Goal: Task Accomplishment & Management: Complete application form

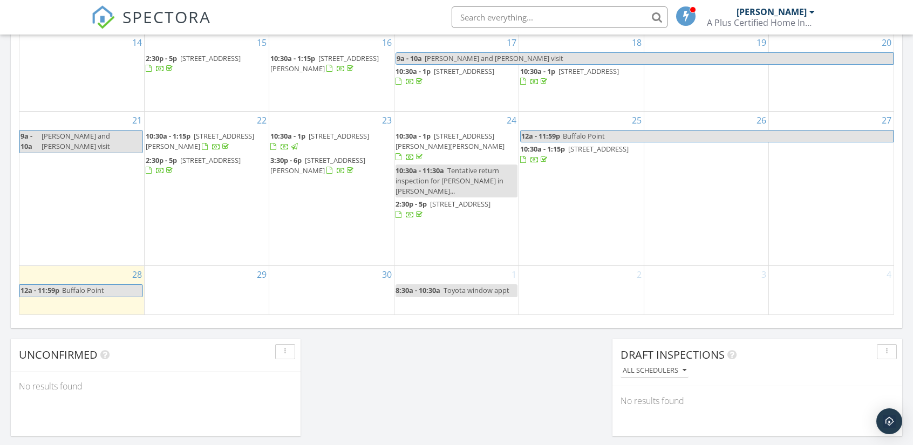
scroll to position [756, 0]
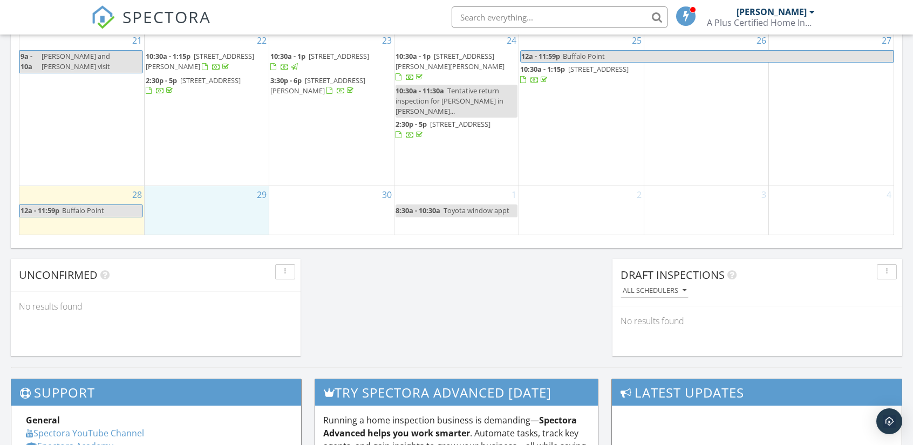
click at [219, 207] on div "29" at bounding box center [207, 210] width 124 height 49
click at [205, 163] on link "Inspection" at bounding box center [206, 162] width 56 height 17
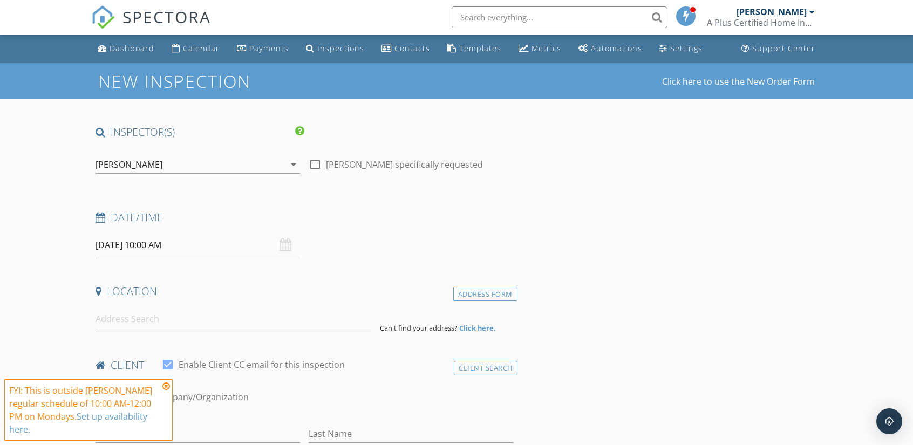
click at [173, 247] on input "09/29/2025 10:00 AM" at bounding box center [198, 245] width 205 height 26
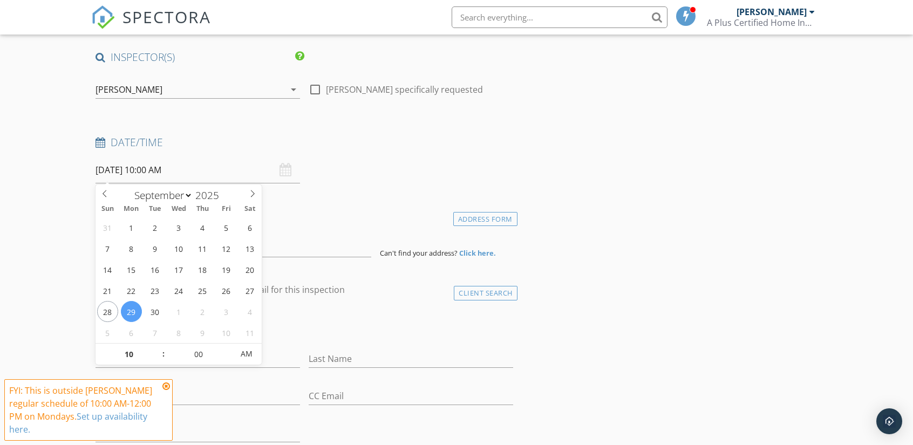
scroll to position [108, 0]
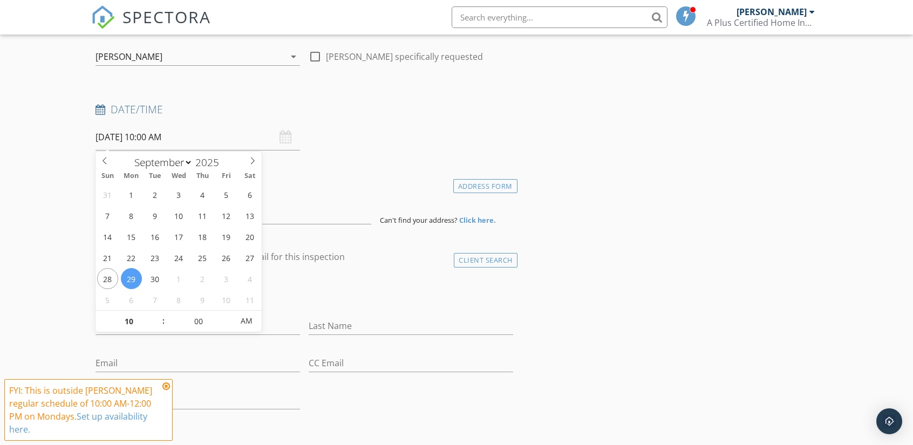
click at [167, 388] on icon at bounding box center [166, 386] width 8 height 9
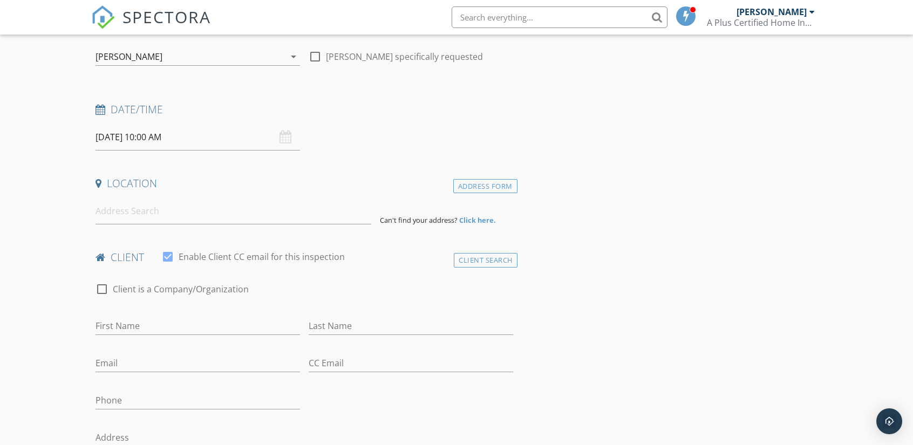
click at [192, 133] on input "09/29/2025 10:00 AM" at bounding box center [198, 137] width 205 height 26
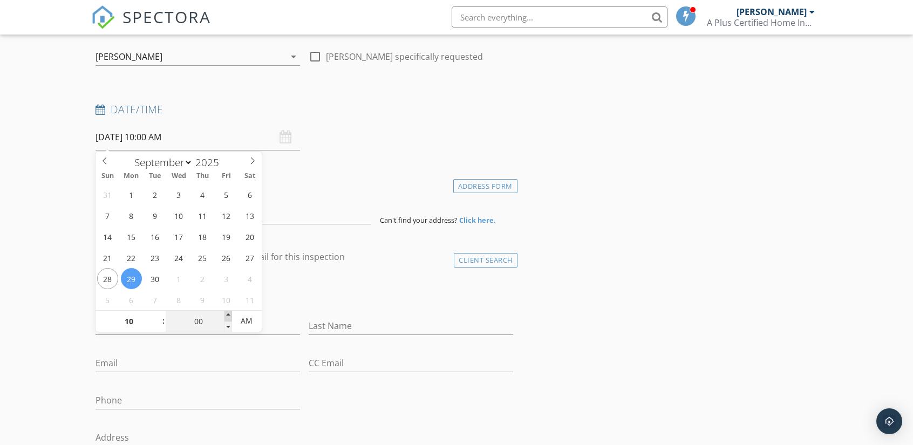
type input "05"
type input "09/29/2025 10:05 AM"
click at [228, 312] on span at bounding box center [229, 316] width 8 height 11
type input "10"
type input "09/29/2025 10:10 AM"
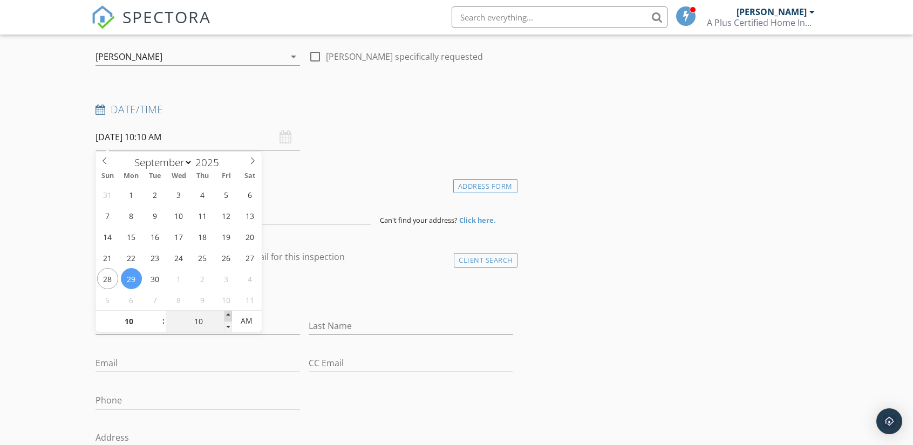
click at [228, 312] on span at bounding box center [229, 316] width 8 height 11
type input "15"
type input "09/29/2025 10:15 AM"
click at [228, 312] on span at bounding box center [229, 316] width 8 height 11
type input "20"
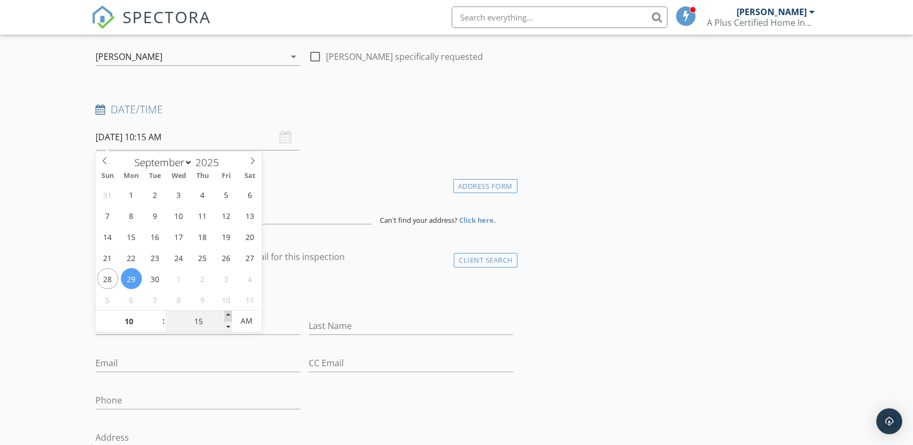
type input "09/29/2025 10:20 AM"
click at [228, 312] on span at bounding box center [229, 316] width 8 height 11
type input "25"
type input "09/29/2025 10:25 AM"
click at [228, 312] on span at bounding box center [229, 316] width 8 height 11
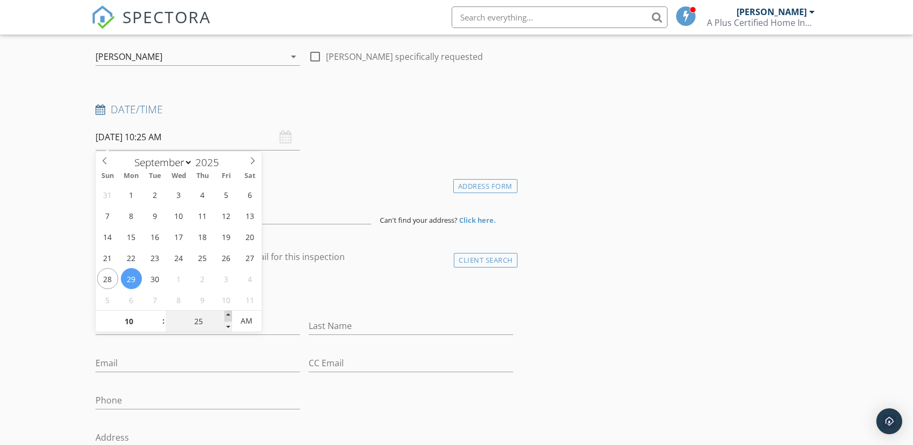
type input "30"
type input "[DATE] 10:30 AM"
click at [228, 312] on span at bounding box center [229, 316] width 8 height 11
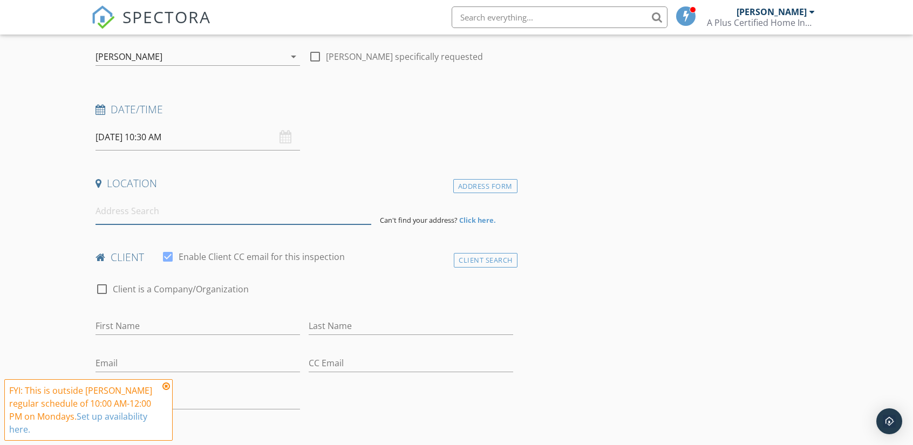
click at [225, 200] on input at bounding box center [233, 211] width 275 height 26
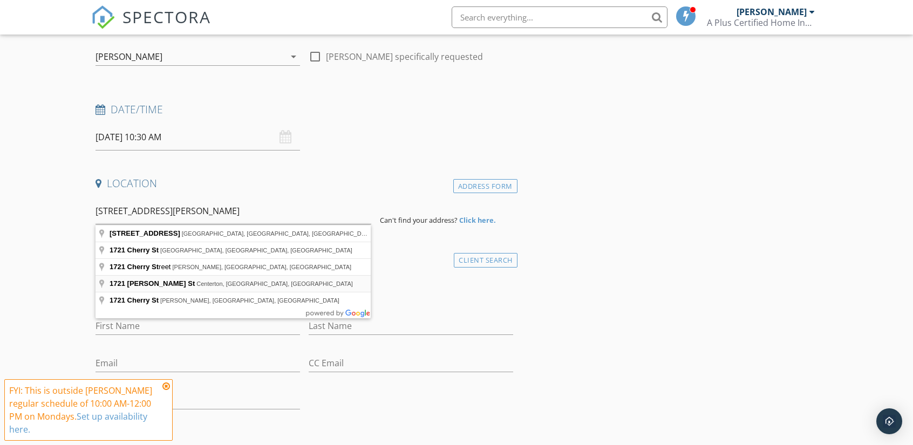
type input "1721 Cherrie St, Centerton, AR, USA"
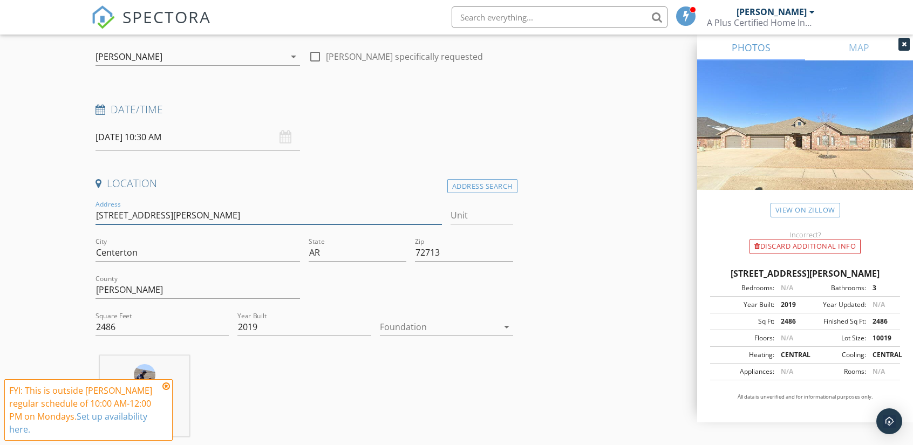
drag, startPoint x: 173, startPoint y: 218, endPoint x: 91, endPoint y: 209, distance: 82.5
click at [209, 261] on input "Centerton" at bounding box center [198, 253] width 205 height 18
drag, startPoint x: 144, startPoint y: 255, endPoint x: 88, endPoint y: 251, distance: 55.7
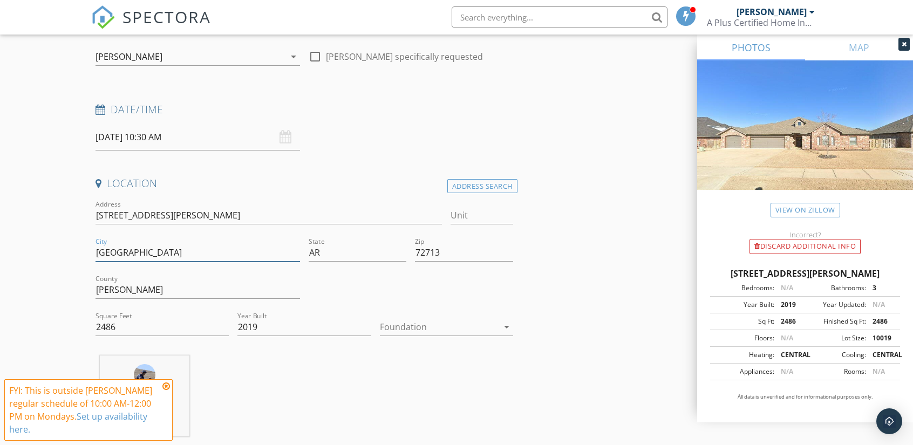
type input "Bentonville"
drag, startPoint x: 126, startPoint y: 329, endPoint x: 70, endPoint y: 329, distance: 55.6
type input "2552"
click at [449, 332] on div at bounding box center [439, 326] width 118 height 17
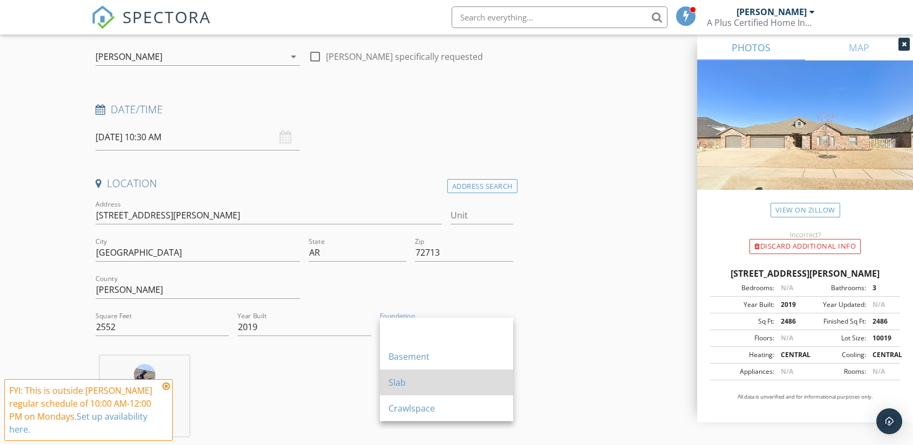
click at [402, 382] on div "Slab" at bounding box center [447, 382] width 116 height 13
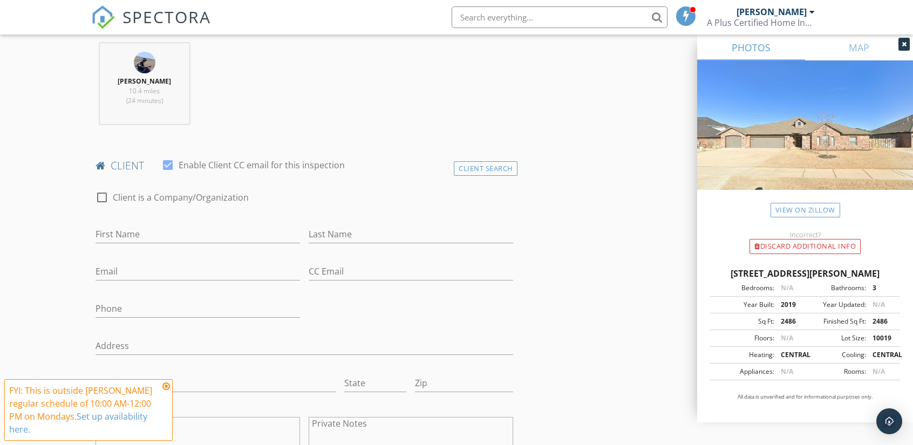
scroll to position [432, 0]
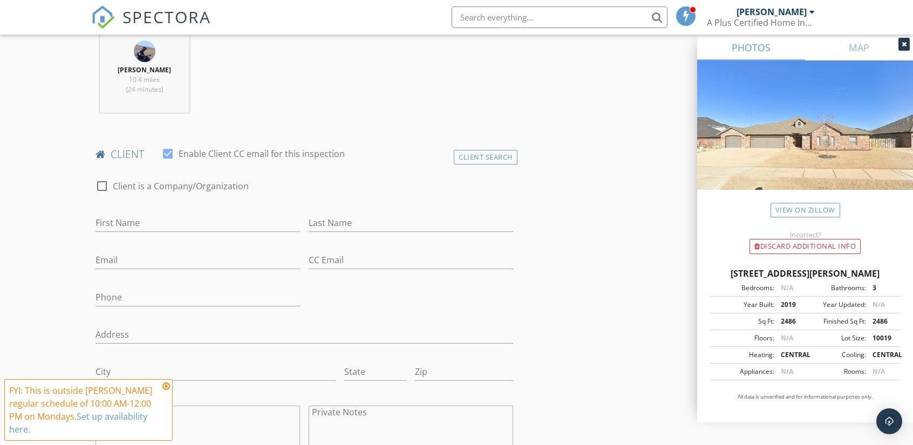
drag, startPoint x: 166, startPoint y: 387, endPoint x: 162, endPoint y: 369, distance: 19.4
click at [167, 385] on icon at bounding box center [166, 386] width 8 height 9
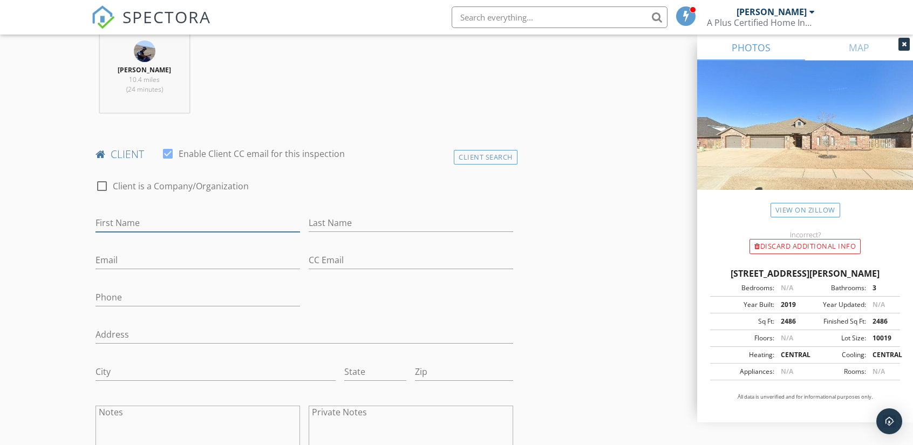
click at [160, 221] on input "First Name" at bounding box center [198, 223] width 205 height 18
type input "Charng & Anne"
click at [378, 222] on input "Last Name" at bounding box center [411, 223] width 205 height 18
click at [322, 221] on input "Jaung" at bounding box center [411, 223] width 205 height 18
type input "Juang"
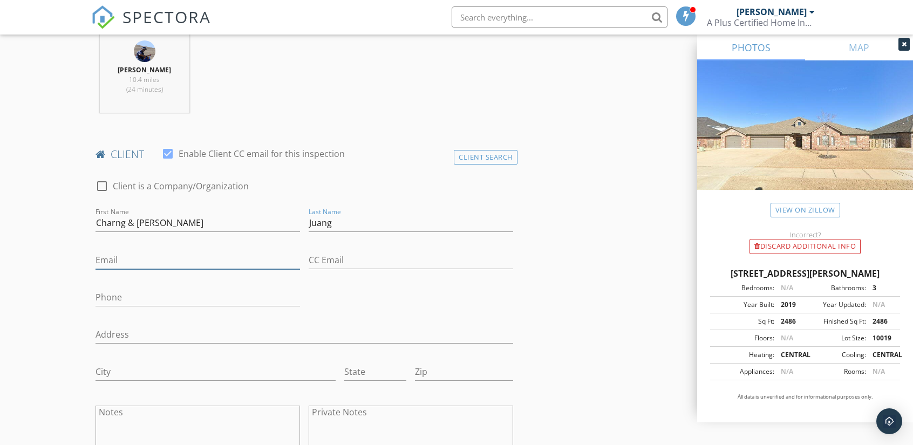
click at [165, 260] on input "Email" at bounding box center [198, 260] width 205 height 18
click at [114, 261] on input "catabah1996@gmail.com" at bounding box center [198, 260] width 205 height 18
type input "catawbah1996@gmail.com"
click at [121, 300] on input "Phone" at bounding box center [198, 298] width 205 height 18
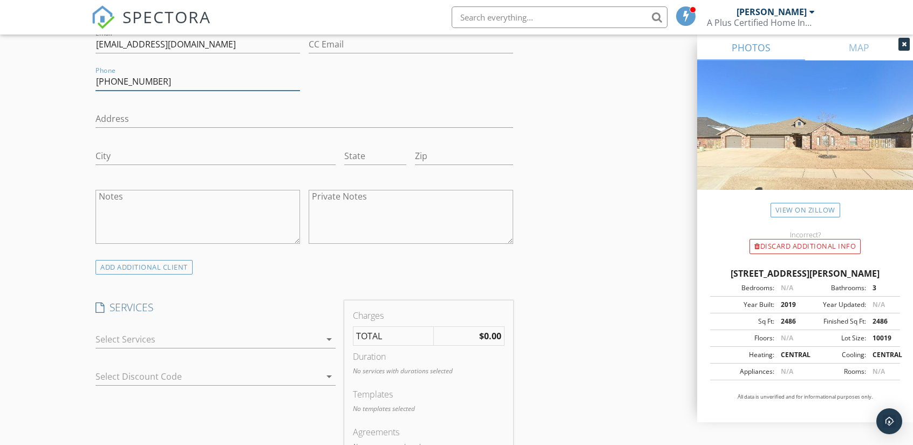
scroll to position [702, 0]
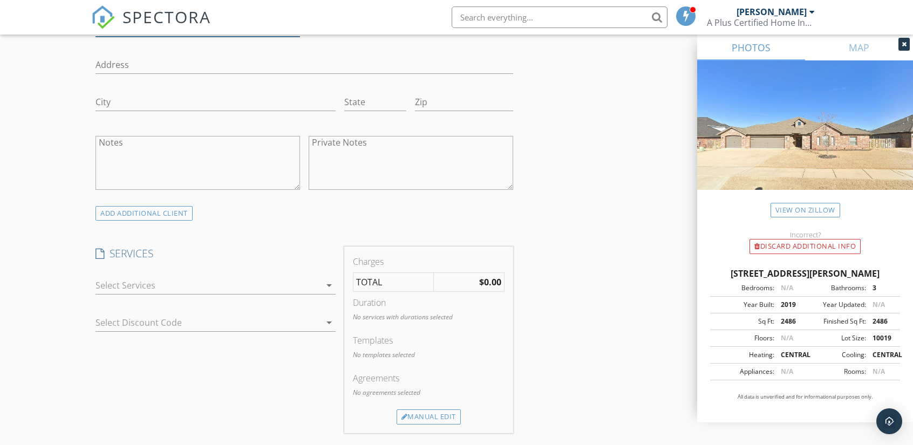
type input "864-650-6901"
click at [324, 282] on icon "arrow_drop_down" at bounding box center [329, 285] width 13 height 13
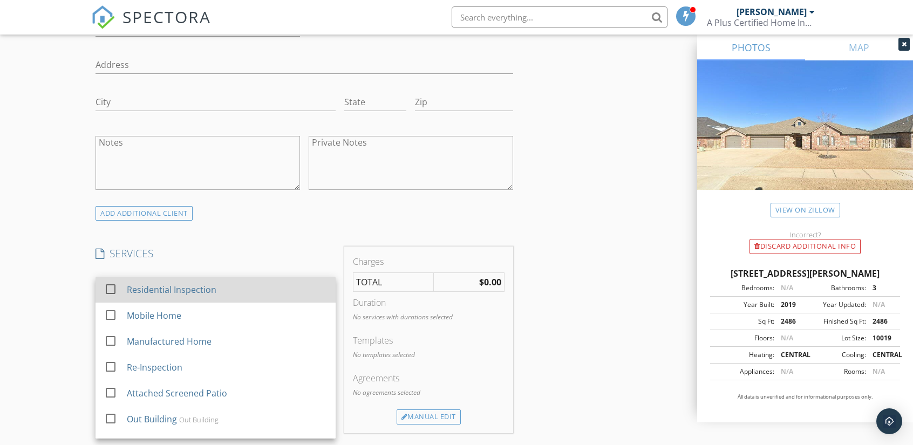
click at [107, 285] on div at bounding box center [110, 289] width 18 height 18
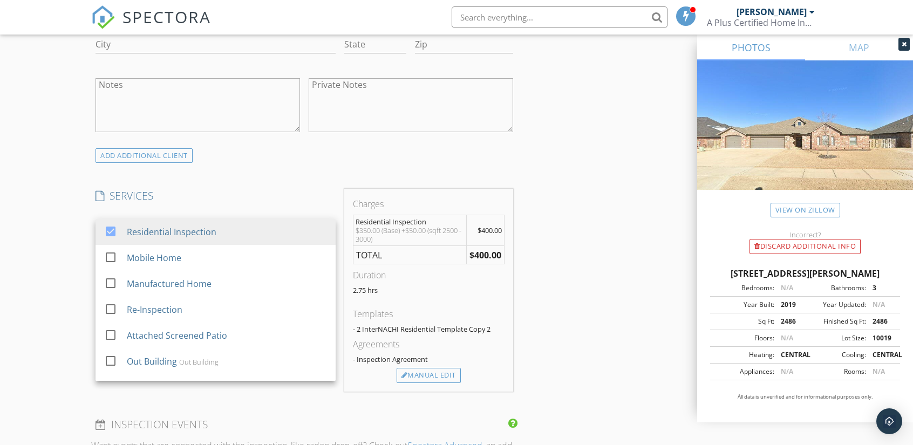
scroll to position [810, 0]
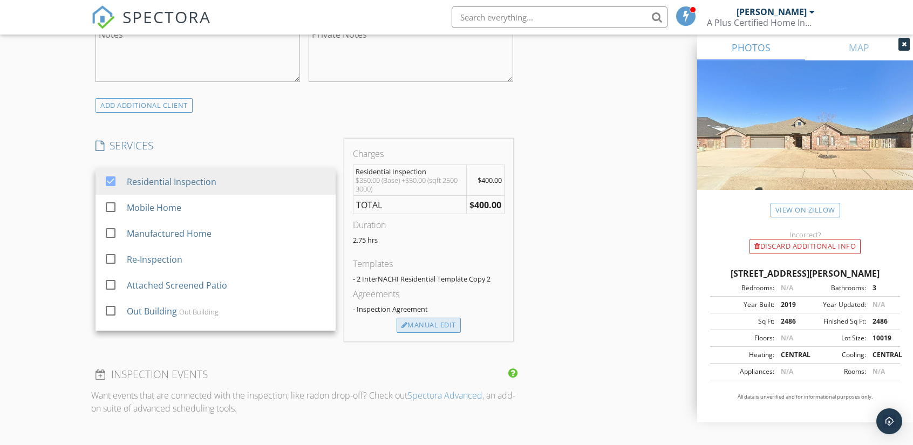
click at [437, 323] on div "Manual Edit" at bounding box center [429, 325] width 64 height 15
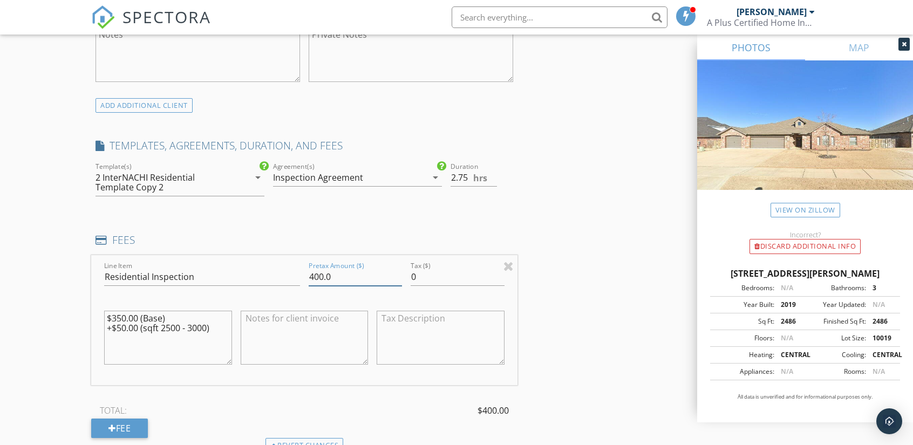
click at [324, 273] on input "400.0" at bounding box center [355, 277] width 93 height 18
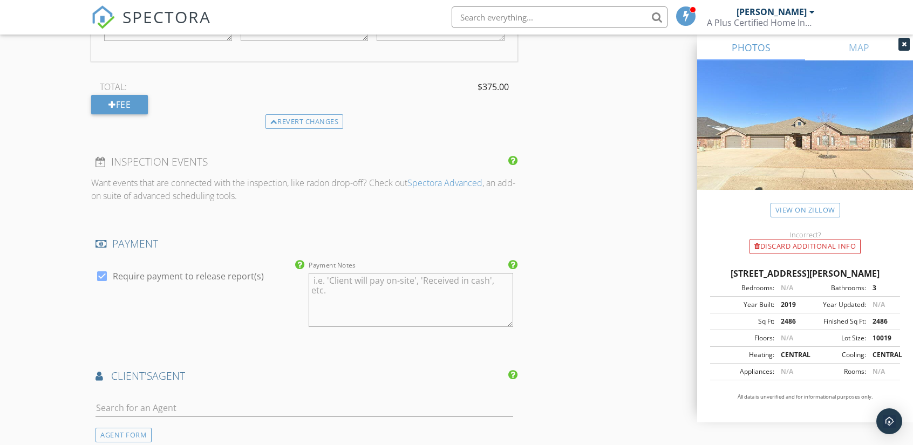
scroll to position [1295, 0]
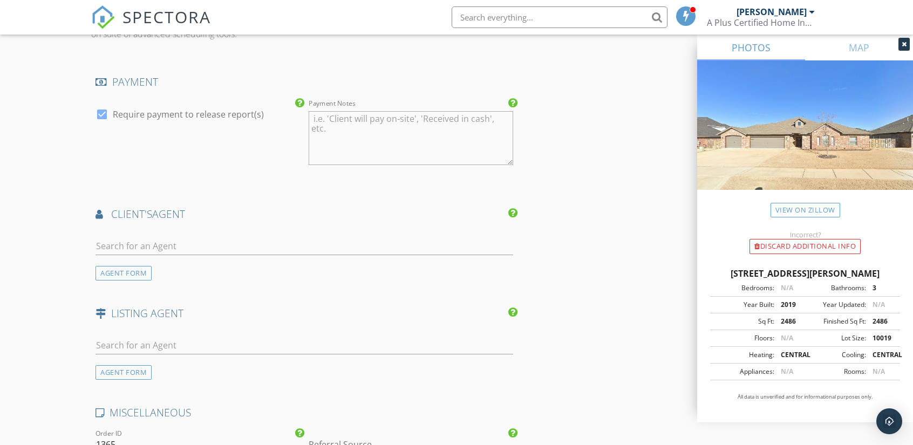
type input "375.0"
click at [157, 243] on input "text" at bounding box center [305, 246] width 418 height 18
type input "A"
click at [128, 270] on div "AGENT FORM" at bounding box center [124, 273] width 56 height 15
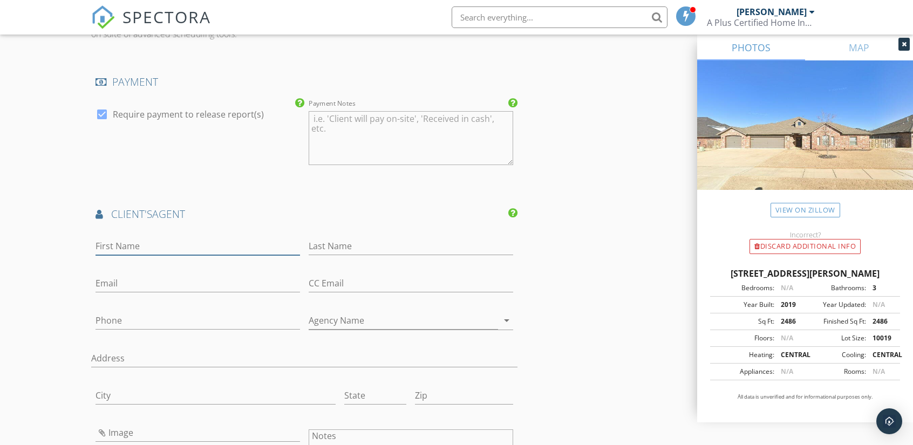
click at [131, 244] on input "First Name" at bounding box center [198, 246] width 205 height 18
type input "Amanda"
click at [392, 246] on input "Last Name" at bounding box center [411, 246] width 205 height 18
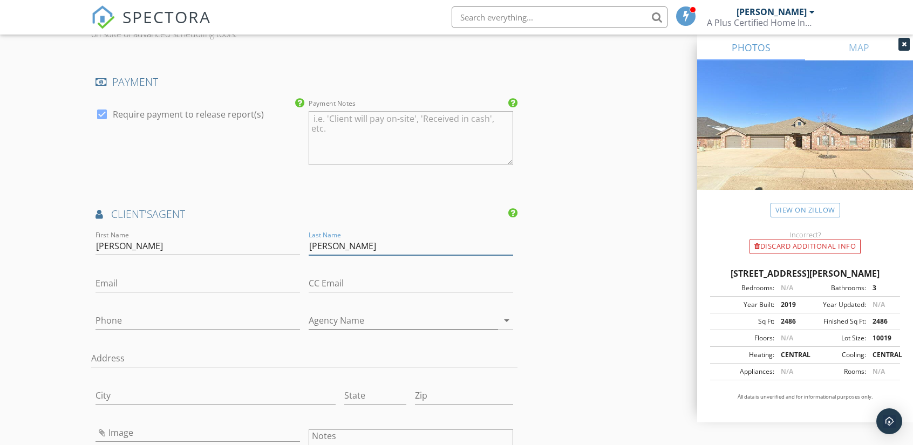
type input "Gainey"
click at [133, 283] on input "Email" at bounding box center [198, 284] width 205 height 18
click at [172, 282] on input "amanda@conciergrealtynwa.com" at bounding box center [198, 284] width 205 height 18
type input "amanda@conciergerealtynwa.com"
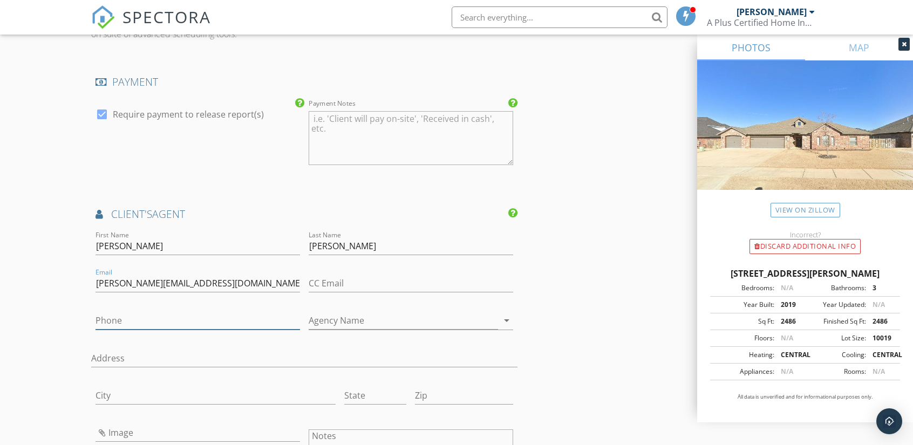
click at [114, 318] on input "Phone" at bounding box center [198, 321] width 205 height 18
type input "479-877-0714"
click at [448, 316] on input "Agency Name" at bounding box center [403, 321] width 189 height 18
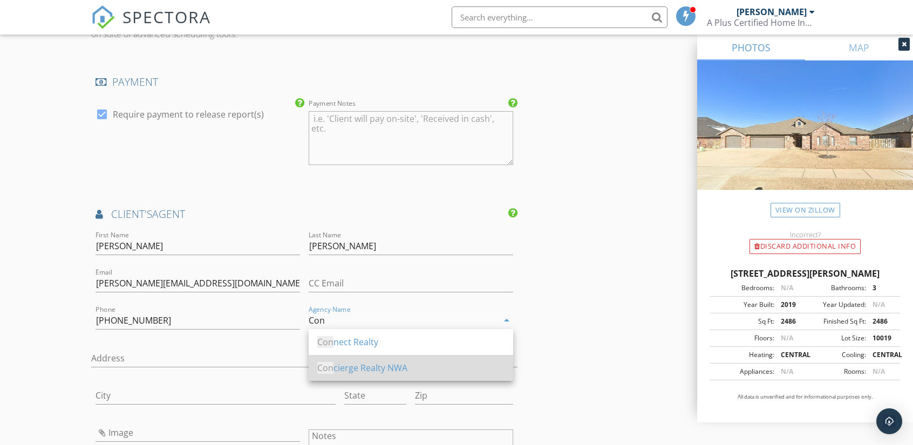
click at [360, 369] on div "Con cierge Realty NWA" at bounding box center [410, 368] width 187 height 13
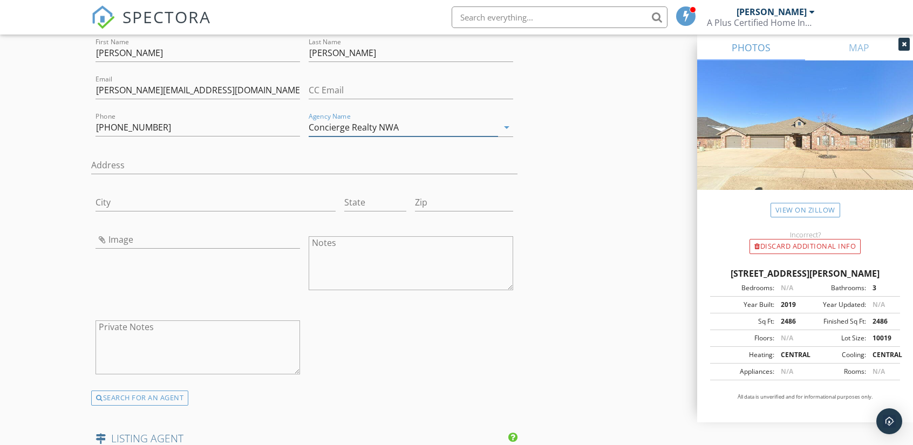
scroll to position [1511, 0]
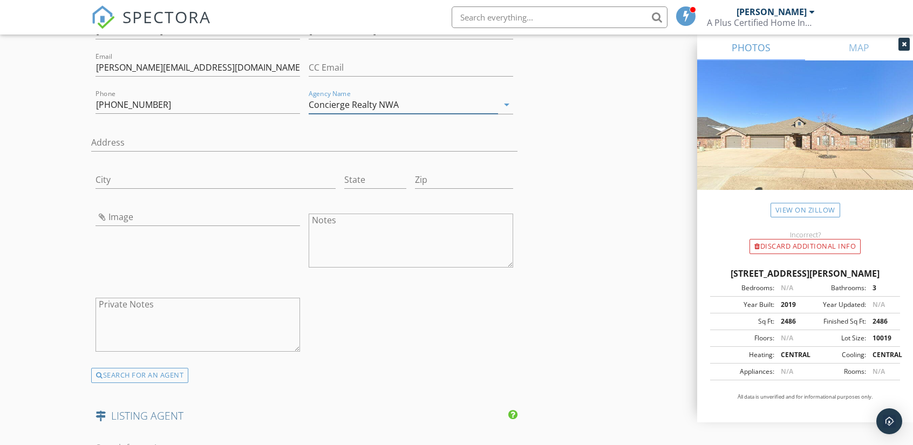
type input "Concierge Realty NWA"
click at [127, 219] on input "Image" at bounding box center [198, 217] width 205 height 18
type input "516066222_10163905757469052_1533587615383547714_n.jpg"
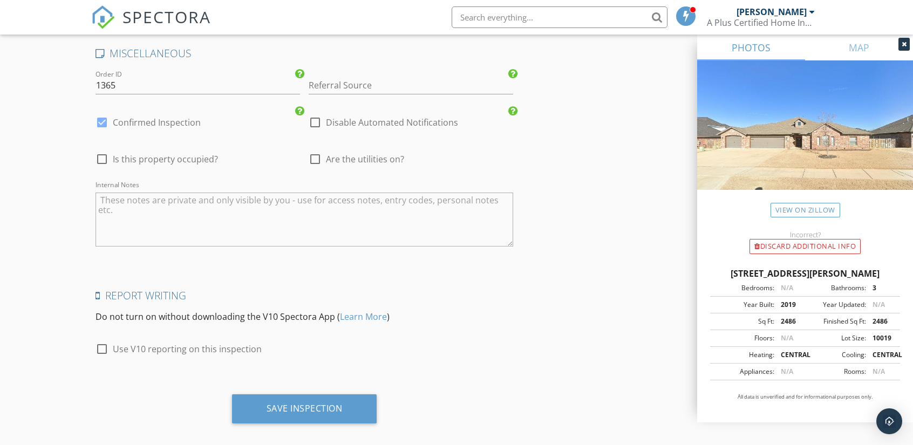
scroll to position [1983, 0]
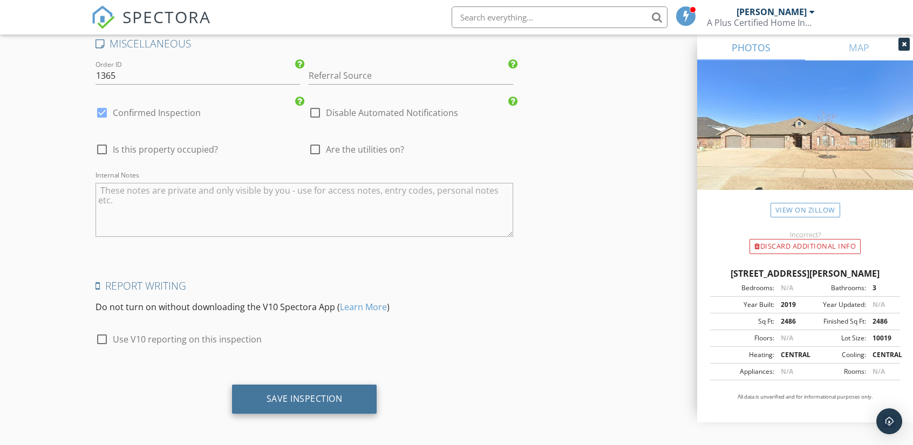
click at [325, 397] on div "Save Inspection" at bounding box center [305, 398] width 76 height 11
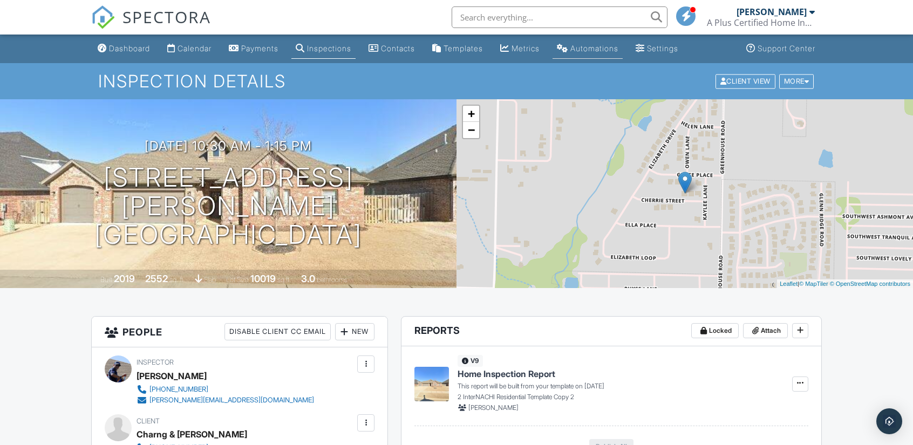
click at [611, 50] on div "Automations" at bounding box center [594, 48] width 48 height 9
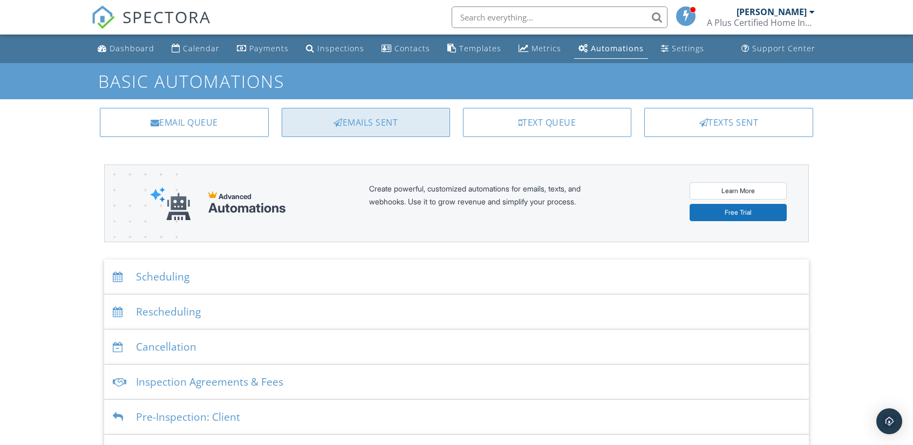
click at [418, 124] on div "Emails Sent" at bounding box center [366, 122] width 168 height 29
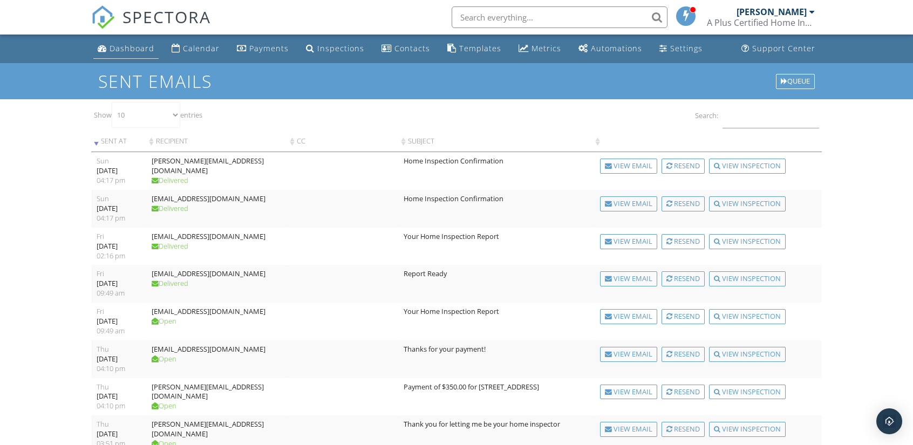
click at [128, 52] on div "Dashboard" at bounding box center [132, 48] width 45 height 10
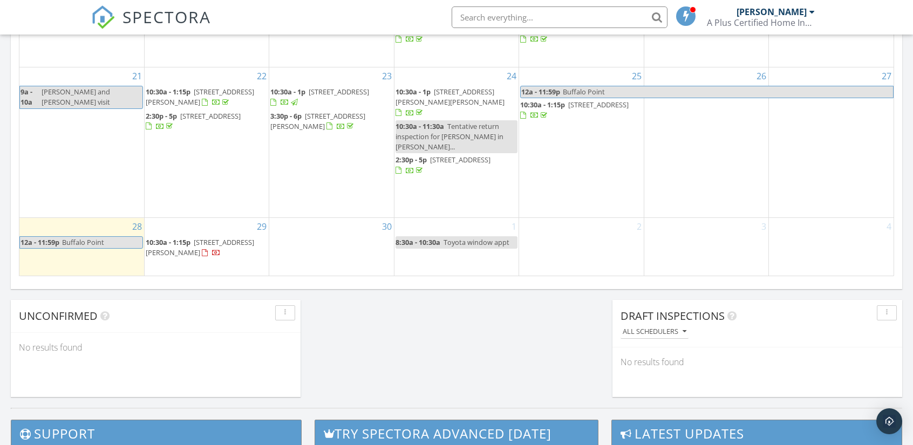
scroll to position [810, 0]
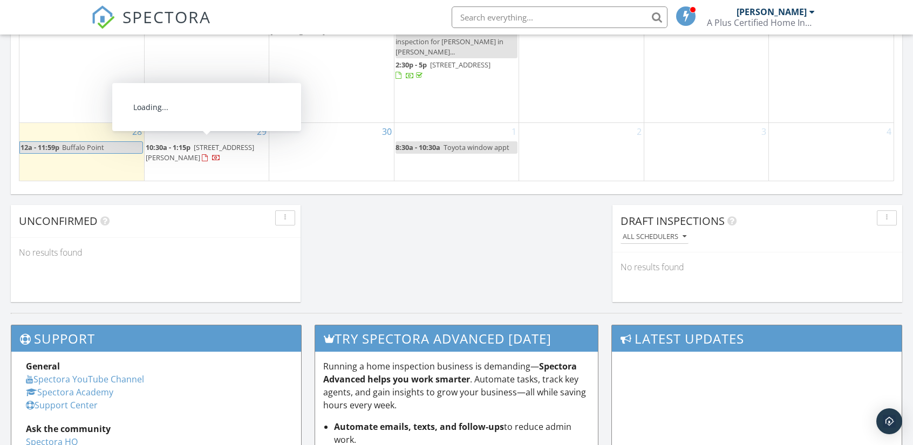
click at [201, 152] on span "1721 Cherrie St, Bentonville 72713" at bounding box center [200, 152] width 108 height 20
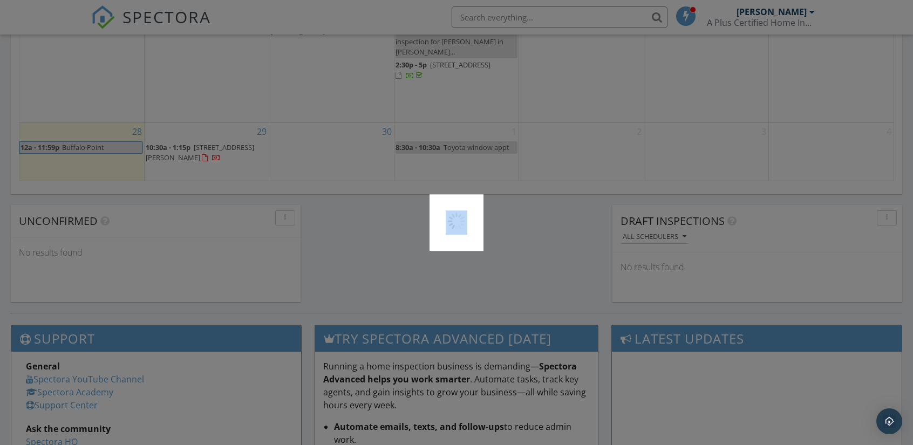
click at [201, 152] on div at bounding box center [456, 222] width 913 height 445
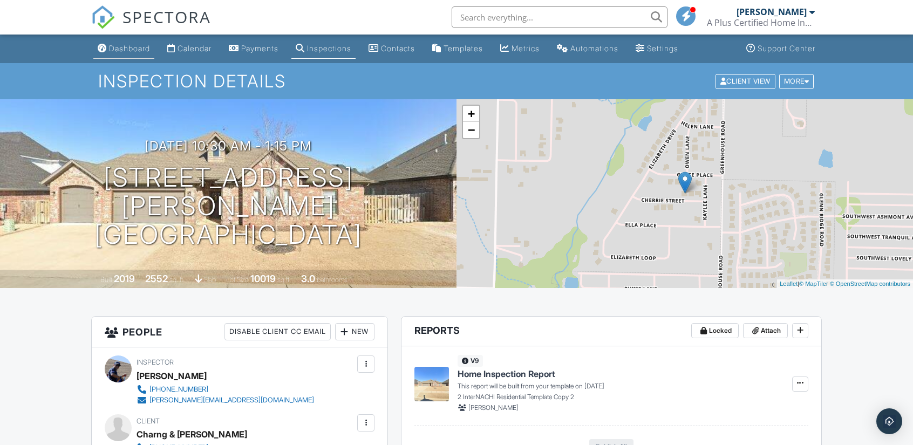
click at [132, 48] on div "Dashboard" at bounding box center [129, 48] width 41 height 9
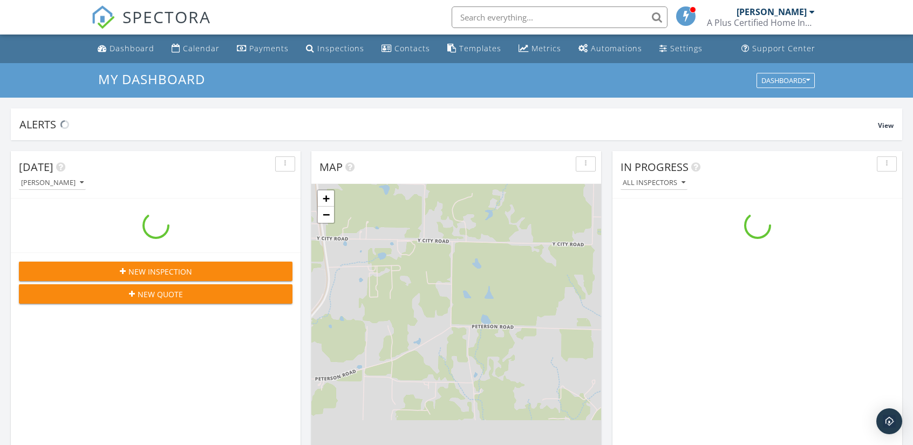
scroll to position [999, 930]
